Goal: Complete application form

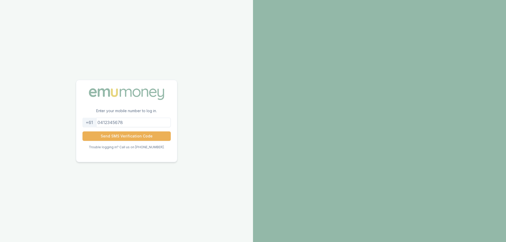
click at [125, 125] on input "tel" at bounding box center [126, 122] width 88 height 9
click at [101, 123] on input "0409437386" at bounding box center [126, 122] width 88 height 9
type input "409437386"
click at [113, 134] on button "Send SMS Verification Code" at bounding box center [126, 135] width 88 height 9
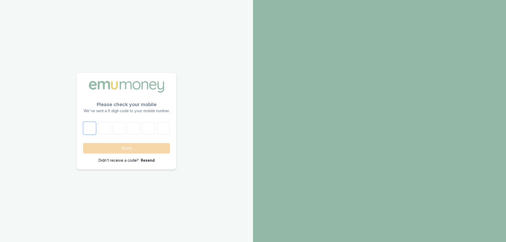
click at [96, 128] on input "number" at bounding box center [89, 128] width 13 height 13
type input "1"
type input "5"
type input "9"
type input "2"
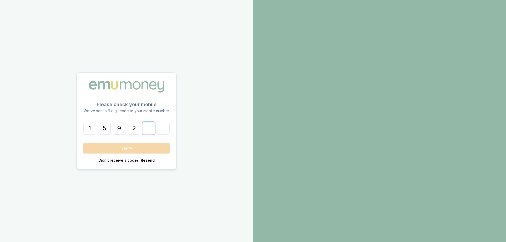
type input "4"
type input "2"
click at [120, 143] on button "Verify" at bounding box center [126, 148] width 87 height 11
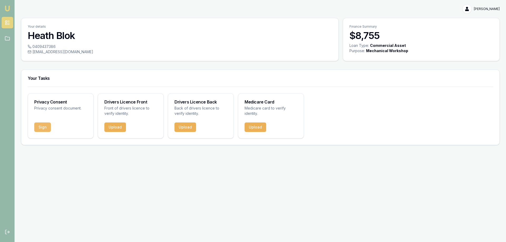
click at [34, 123] on button "Sign" at bounding box center [42, 127] width 17 height 9
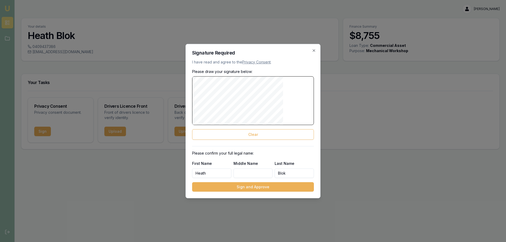
click at [243, 169] on input "Middle Name" at bounding box center [252, 173] width 39 height 9
type input "jamahl"
click at [248, 139] on button "Clear" at bounding box center [253, 134] width 122 height 11
click at [250, 137] on button "Clear" at bounding box center [253, 134] width 122 height 11
click at [250, 182] on button "Sign and Approve" at bounding box center [253, 186] width 122 height 9
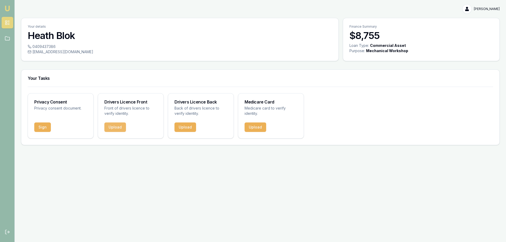
click at [104, 123] on button "Upload" at bounding box center [115, 127] width 22 height 9
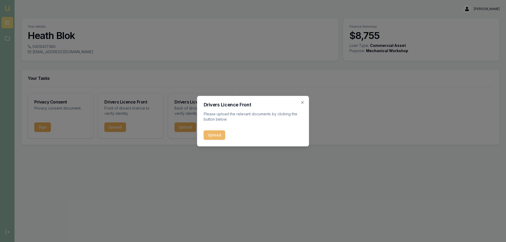
click at [204, 130] on button "Upload" at bounding box center [215, 134] width 22 height 9
click at [210, 130] on div "Upload" at bounding box center [253, 134] width 99 height 9
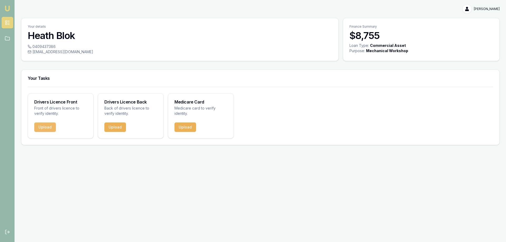
click at [34, 123] on button "Upload" at bounding box center [45, 127] width 22 height 9
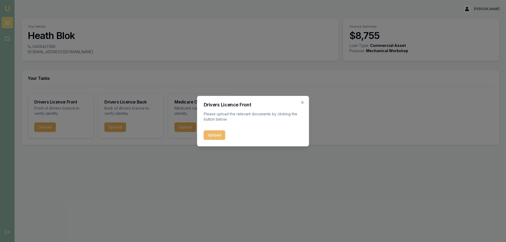
click at [208, 130] on button "Upload" at bounding box center [215, 134] width 22 height 9
click at [210, 130] on div "Upload" at bounding box center [253, 134] width 99 height 9
click at [305, 105] on icon "button" at bounding box center [302, 102] width 4 height 4
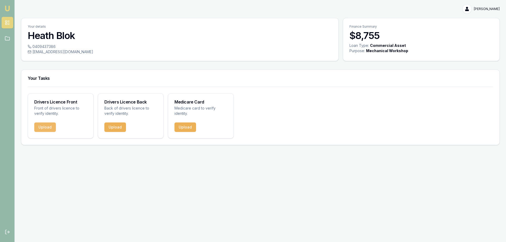
click at [39, 123] on button "Upload" at bounding box center [45, 127] width 22 height 9
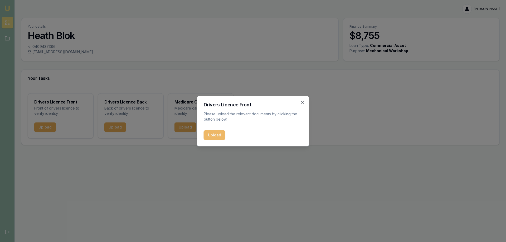
click at [215, 130] on button "Upload" at bounding box center [215, 134] width 22 height 9
click at [304, 105] on icon "button" at bounding box center [302, 102] width 4 height 4
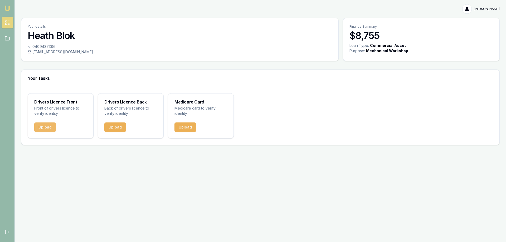
click at [34, 123] on button "Upload" at bounding box center [45, 127] width 22 height 9
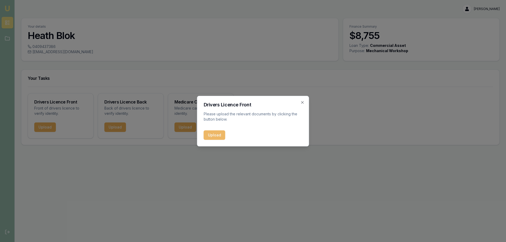
click at [211, 130] on button "Upload" at bounding box center [215, 134] width 22 height 9
click at [302, 105] on icon "button" at bounding box center [302, 102] width 4 height 4
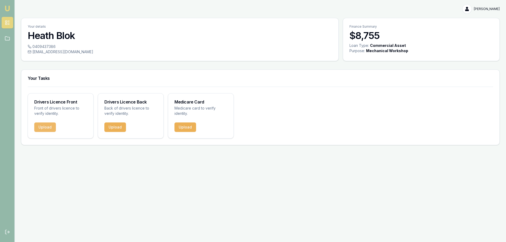
click at [34, 123] on button "Upload" at bounding box center [45, 127] width 22 height 9
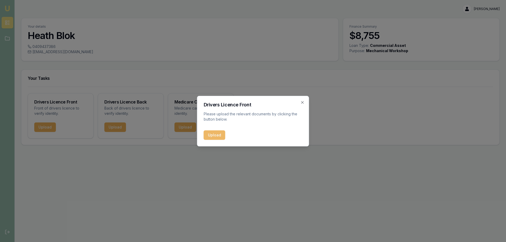
click at [204, 131] on button "Upload" at bounding box center [215, 134] width 22 height 9
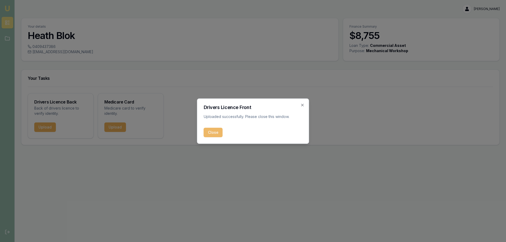
click at [212, 128] on button "Close" at bounding box center [213, 132] width 19 height 9
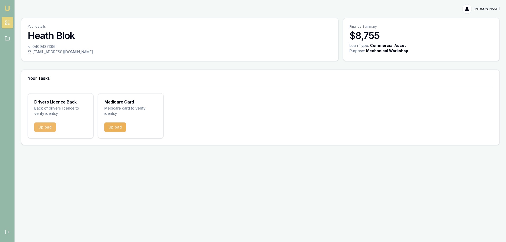
click at [35, 123] on button "Upload" at bounding box center [45, 127] width 22 height 9
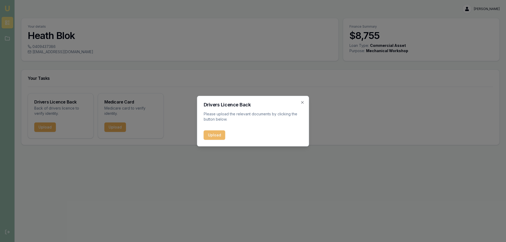
click at [208, 130] on button "Upload" at bounding box center [215, 134] width 22 height 9
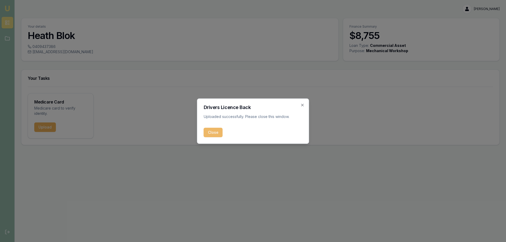
click at [208, 129] on button "Close" at bounding box center [213, 132] width 19 height 9
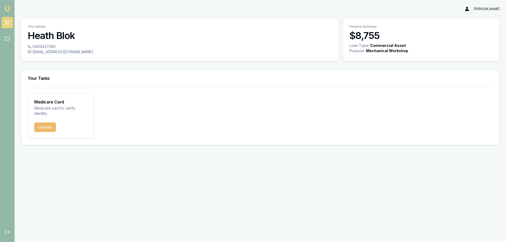
click at [34, 123] on button "Upload" at bounding box center [45, 127] width 22 height 9
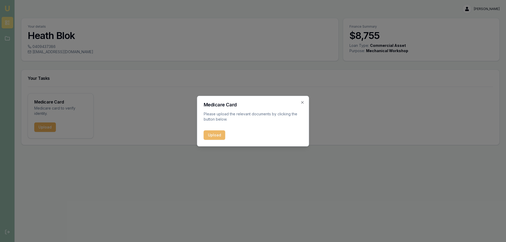
click at [206, 130] on button "Upload" at bounding box center [215, 134] width 22 height 9
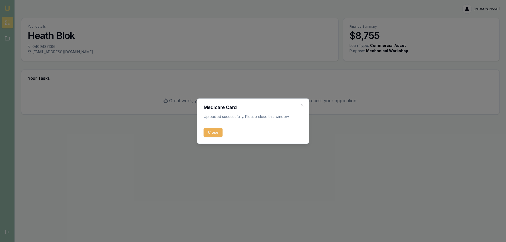
click at [208, 129] on button "Close" at bounding box center [213, 132] width 19 height 9
